Goal: Check status

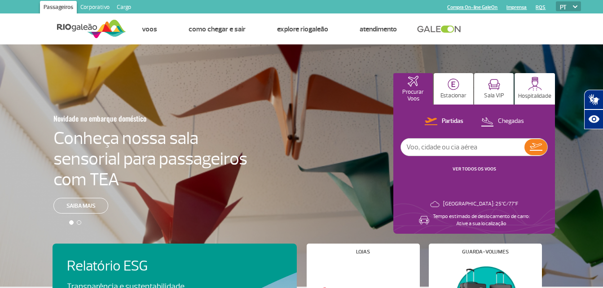
click at [368, 181] on div "Novidade no embarque doméstico Conheça nossa sala sensorial para passageiros co…" at bounding box center [301, 165] width 603 height 242
click at [239, 159] on div "Novidade no embarque doméstico Conheça nossa sala sensorial para passageiros co…" at bounding box center [301, 165] width 603 height 242
click at [276, 183] on div at bounding box center [304, 173] width 609 height 258
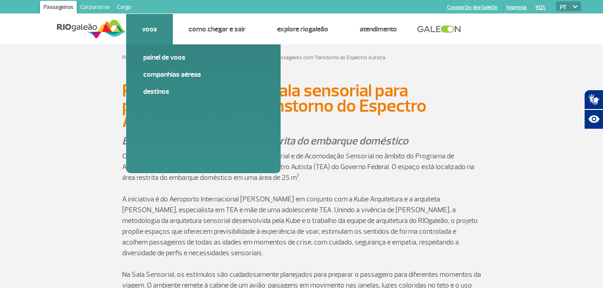
click at [164, 33] on li "Voos Painel de voos Companhias Aéreas Destinos" at bounding box center [149, 29] width 47 height 31
click at [156, 60] on link "Painel de voos" at bounding box center [203, 57] width 120 height 10
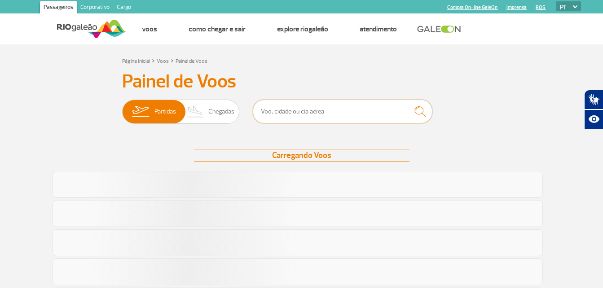
click at [295, 107] on input "text" at bounding box center [342, 112] width 179 height 24
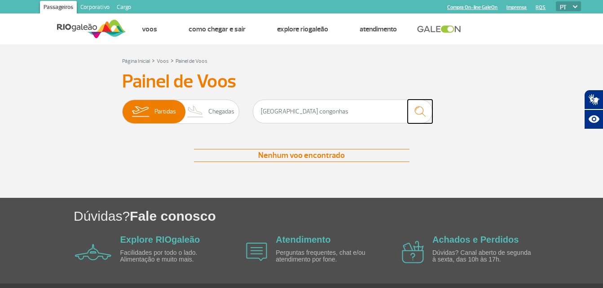
click at [421, 110] on img "submit" at bounding box center [419, 111] width 19 height 18
click at [316, 109] on input "sao paulo congonhas" at bounding box center [342, 112] width 179 height 24
type input "sao paulo"
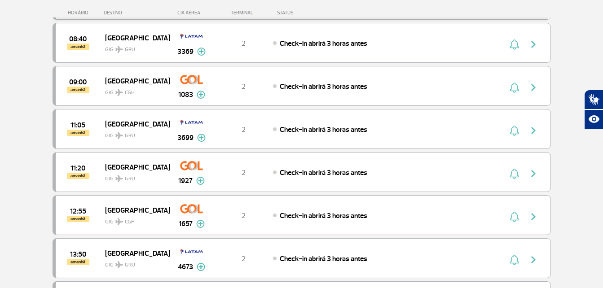
scroll to position [268, 0]
